Goal: Task Accomplishment & Management: Manage account settings

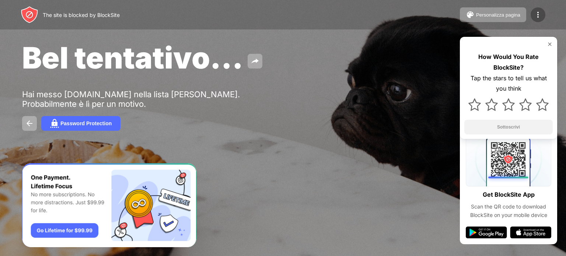
click at [541, 12] on img at bounding box center [537, 14] width 9 height 9
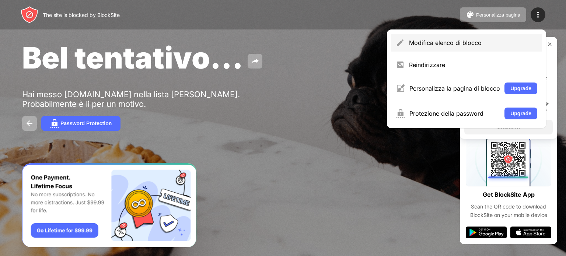
click at [472, 38] on div "Modifica elenco di blocco" at bounding box center [466, 43] width 150 height 18
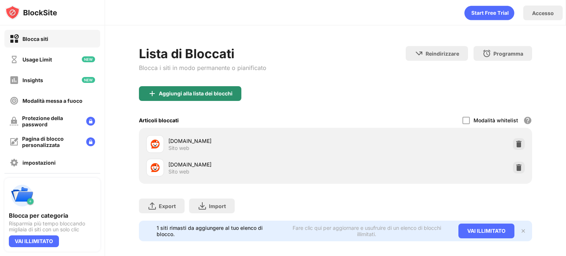
click at [187, 97] on div "Aggiungi alla lista dei blocchi" at bounding box center [190, 93] width 102 height 15
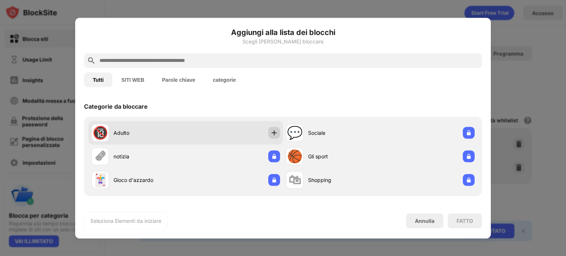
click at [273, 130] on img at bounding box center [273, 132] width 7 height 7
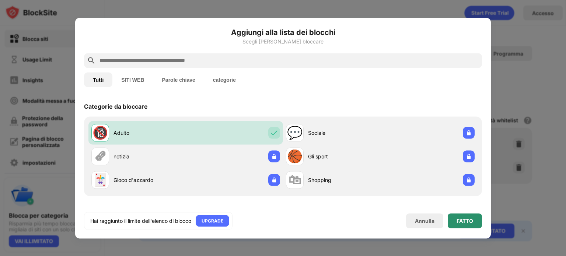
click at [468, 224] on div "FATTO" at bounding box center [464, 220] width 34 height 15
